Goal: Find specific page/section: Find specific page/section

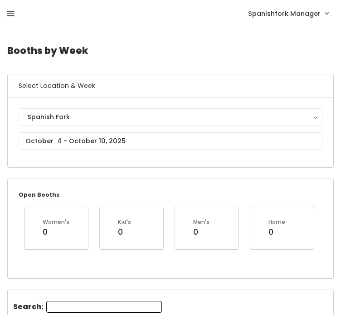
click at [10, 16] on icon at bounding box center [10, 14] width 7 height 8
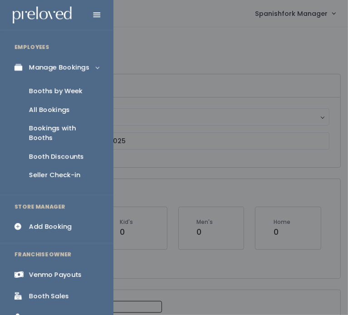
click at [47, 152] on div "Booth Discounts" at bounding box center [56, 157] width 55 height 10
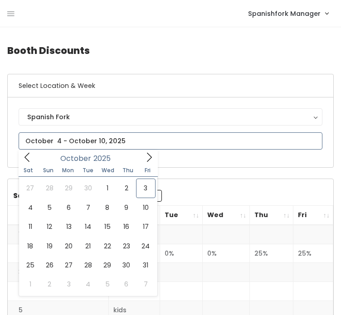
click at [71, 143] on input "text" at bounding box center [171, 140] width 304 height 17
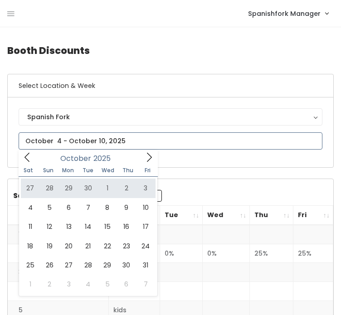
type input "September 27 to October 3"
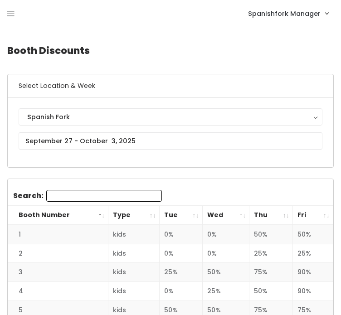
click at [307, 220] on th "Fri" at bounding box center [313, 215] width 40 height 19
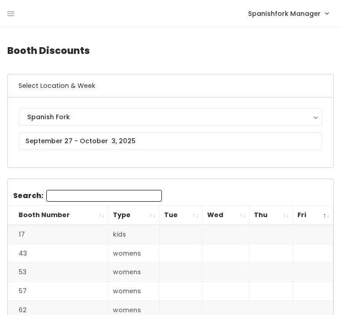
click at [307, 220] on th "Fri" at bounding box center [313, 215] width 40 height 19
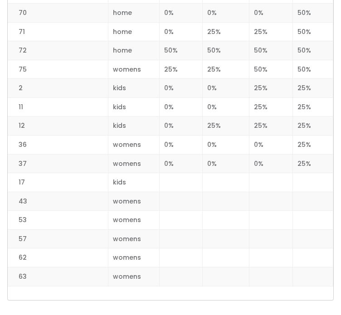
scroll to position [1383, 0]
